Goal: Transaction & Acquisition: Obtain resource

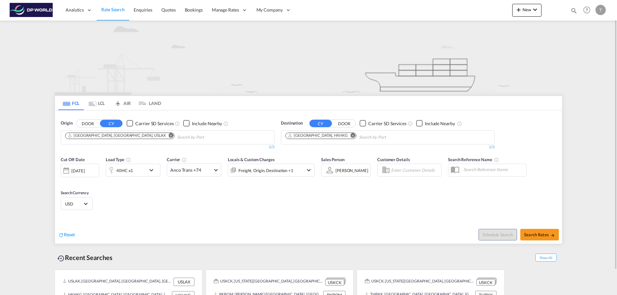
click at [169, 135] on md-icon "Remove" at bounding box center [171, 135] width 5 height 5
click at [119, 135] on input "Chips input." at bounding box center [95, 137] width 61 height 10
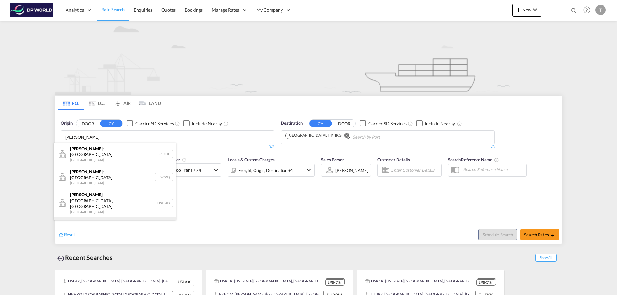
type input "[PERSON_NAME]"
click at [85, 218] on div "[PERSON_NAME] e, NC United States USCLT" at bounding box center [115, 229] width 122 height 23
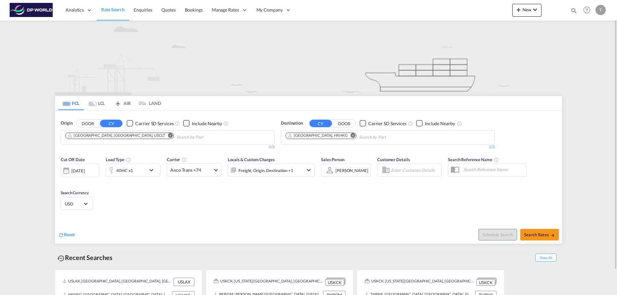
click at [351, 135] on md-icon "Remove" at bounding box center [353, 135] width 5 height 5
click at [297, 139] on body "Analytics Reports Dashboard Rate Search Enquiries Quotes Bookings" at bounding box center [308, 147] width 617 height 295
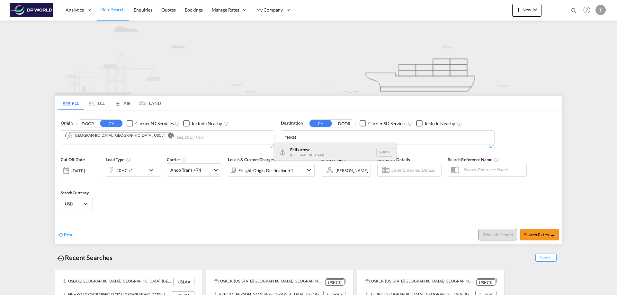
type input "felixst"
click at [301, 148] on div "Felixst owe [GEOGRAPHIC_DATA] GBFXT" at bounding box center [335, 152] width 122 height 19
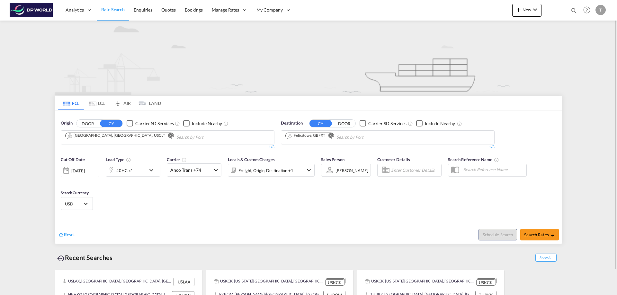
click at [168, 136] on md-icon "Remove" at bounding box center [170, 135] width 5 height 5
click at [117, 136] on input "Chips input." at bounding box center [95, 137] width 61 height 10
click at [86, 138] on body "Analytics Reports Dashboard Rate Search Enquiries Quotes Bookings" at bounding box center [308, 147] width 617 height 295
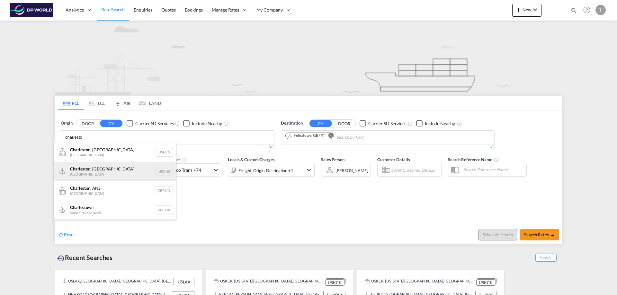
type input "charlesto"
click at [89, 169] on div "Charlesto n, SC United States USCHS" at bounding box center [115, 171] width 122 height 19
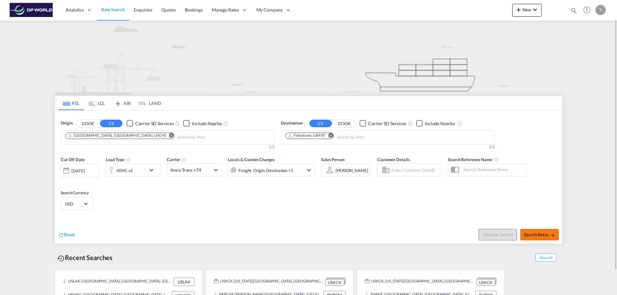
click at [536, 235] on span "Search Rates" at bounding box center [539, 234] width 31 height 5
type input "USCHS to GBFXT / [DATE]"
